Goal: Browse casually: Explore the website without a specific task or goal

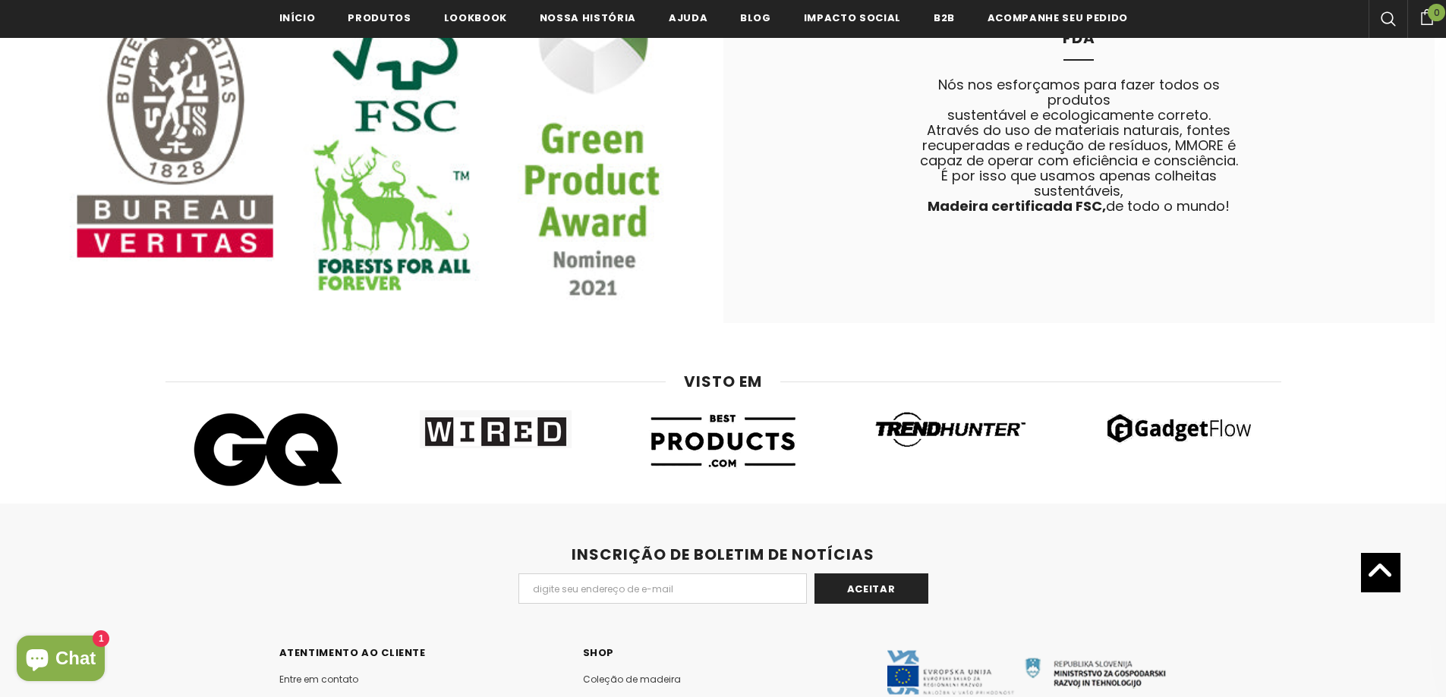
scroll to position [9654, 0]
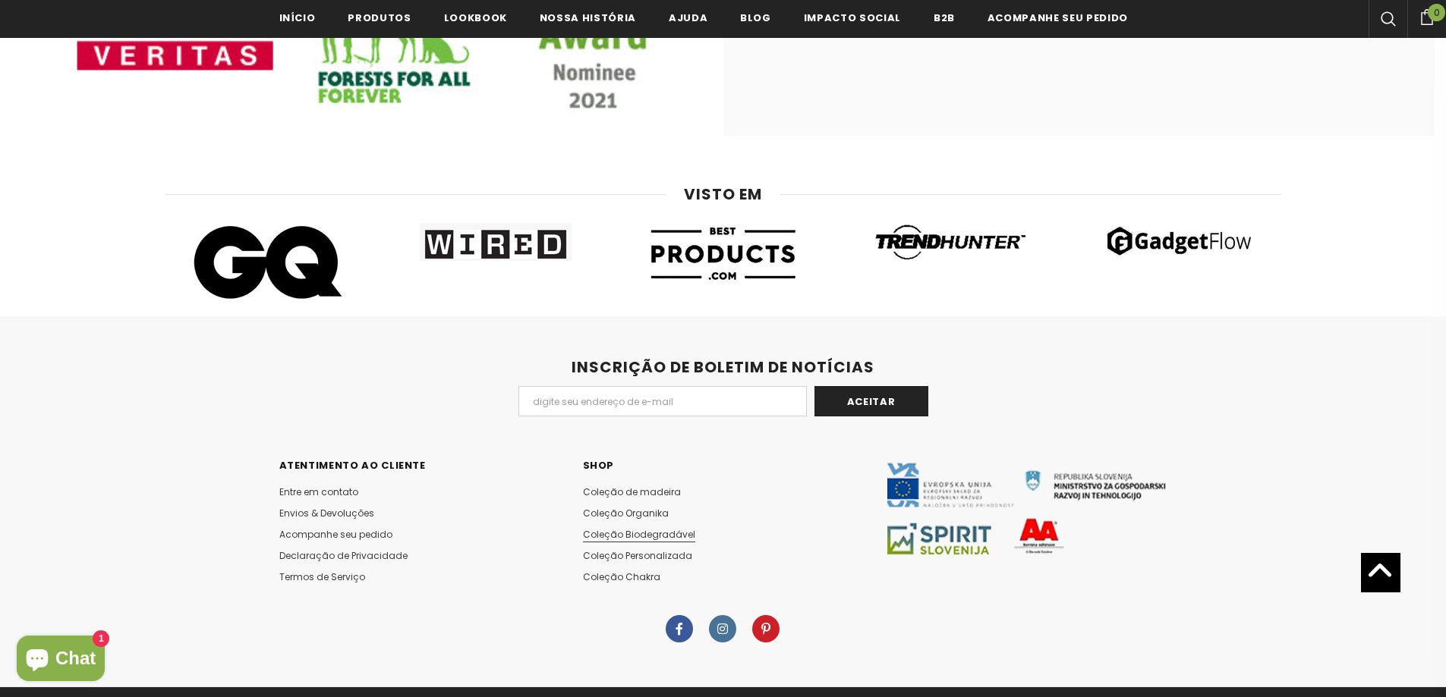
click at [656, 528] on span "Coleção Biodegradável" at bounding box center [639, 534] width 112 height 13
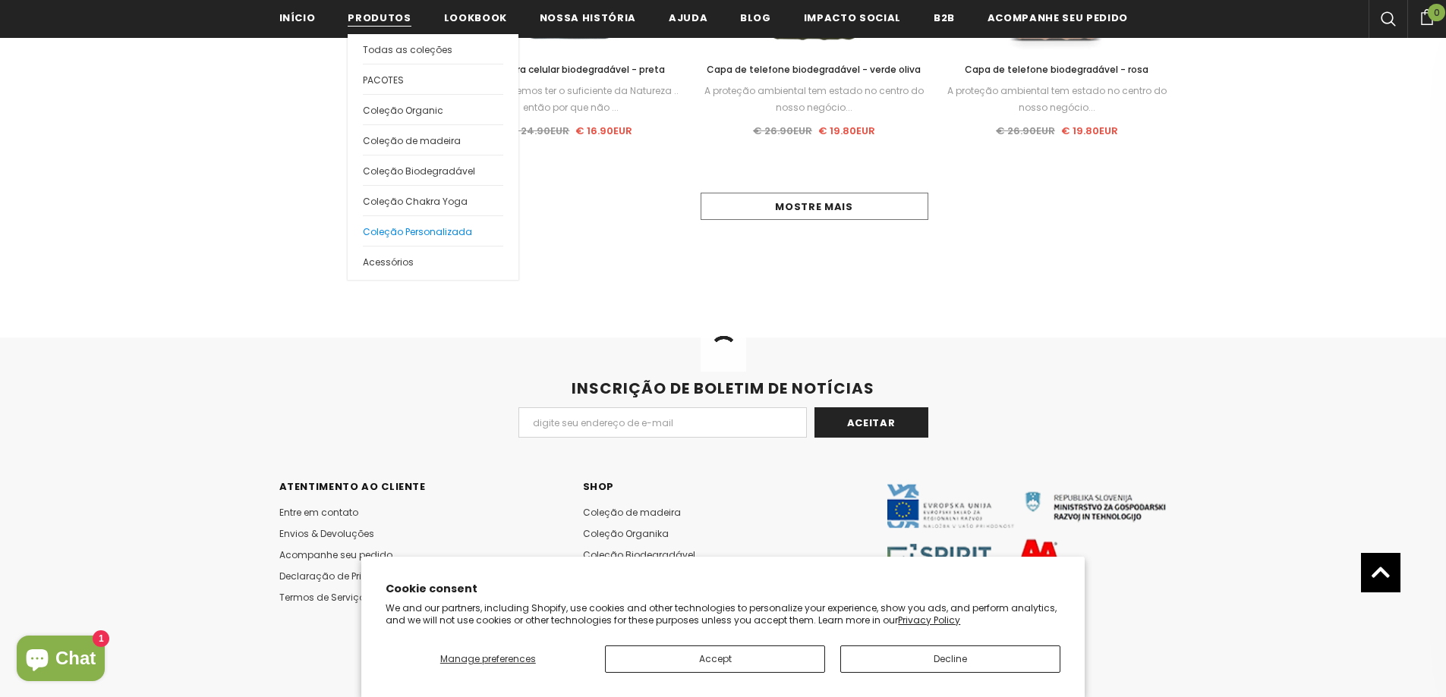
scroll to position [1771, 0]
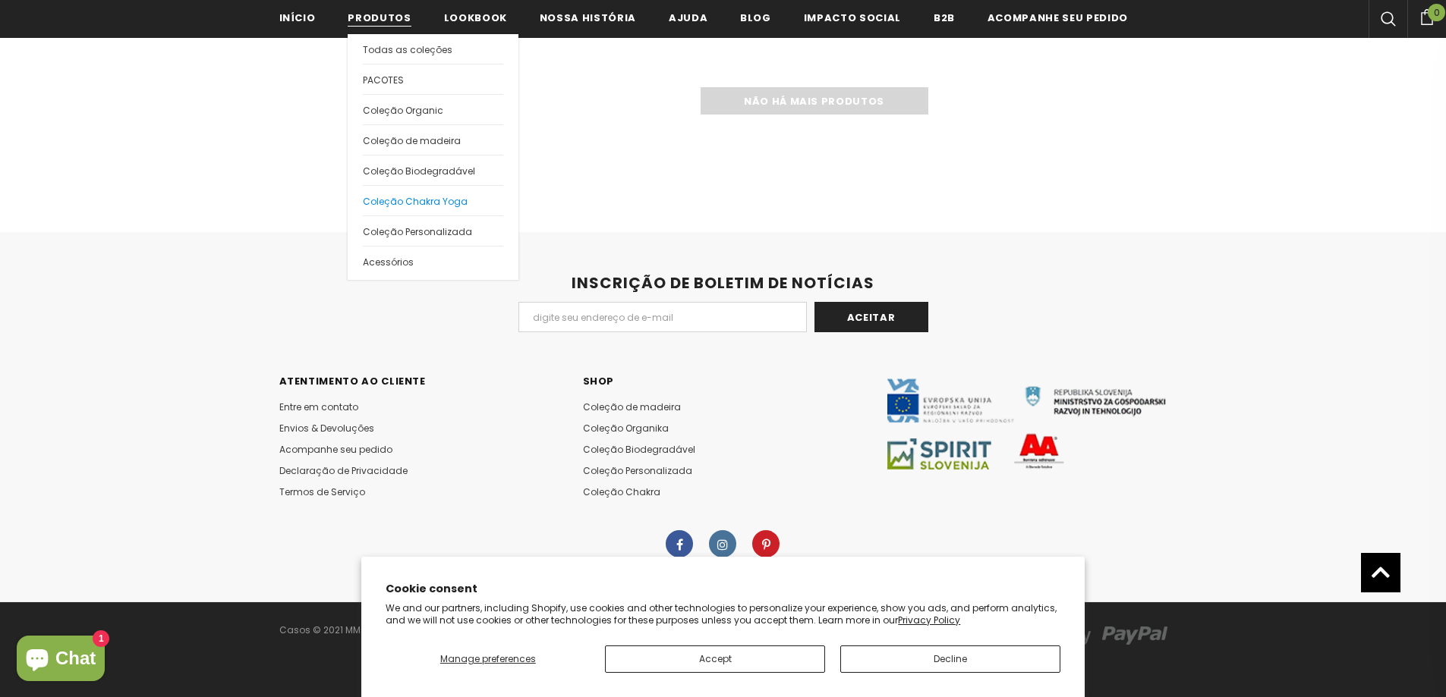
click at [439, 192] on link "Coleção Chakra Yoga" at bounding box center [433, 200] width 140 height 30
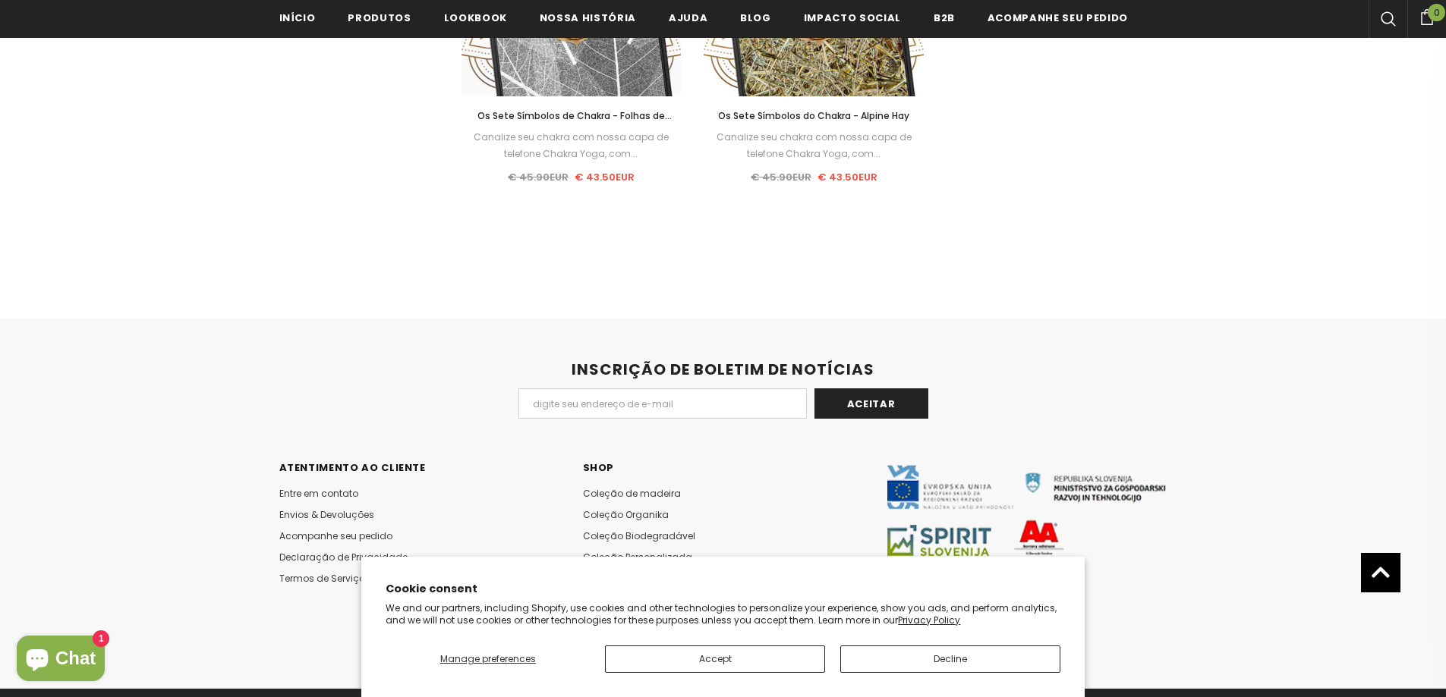
scroll to position [1706, 0]
